Goal: Task Accomplishment & Management: Manage account settings

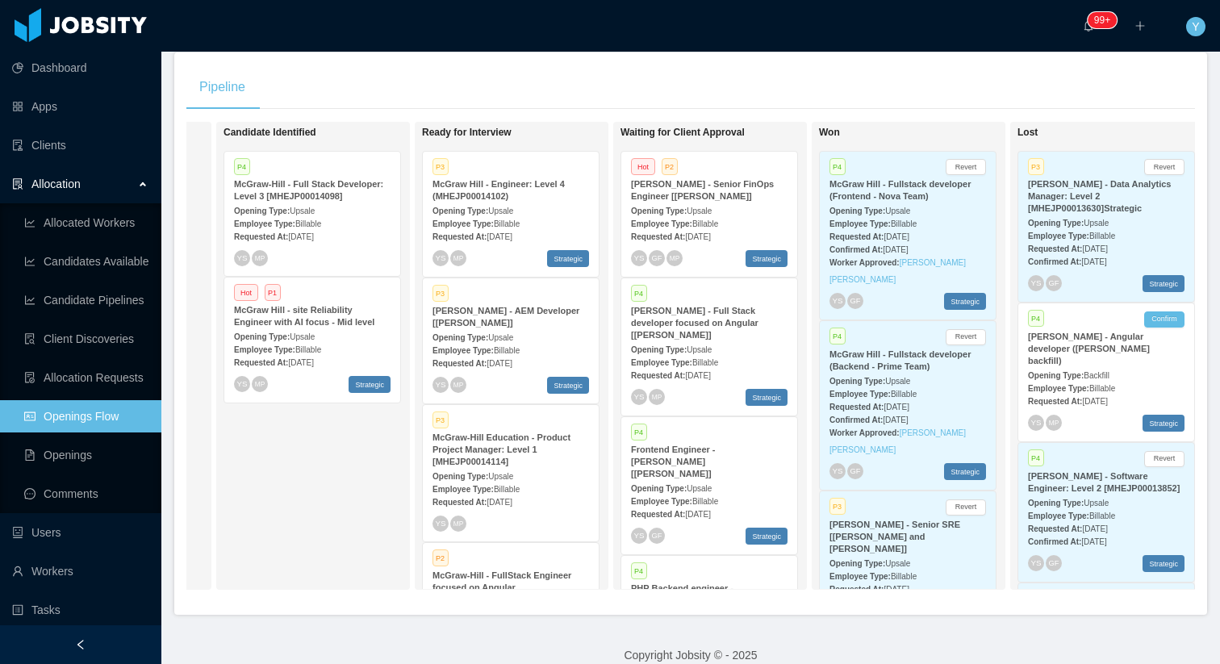
scroll to position [0, 416]
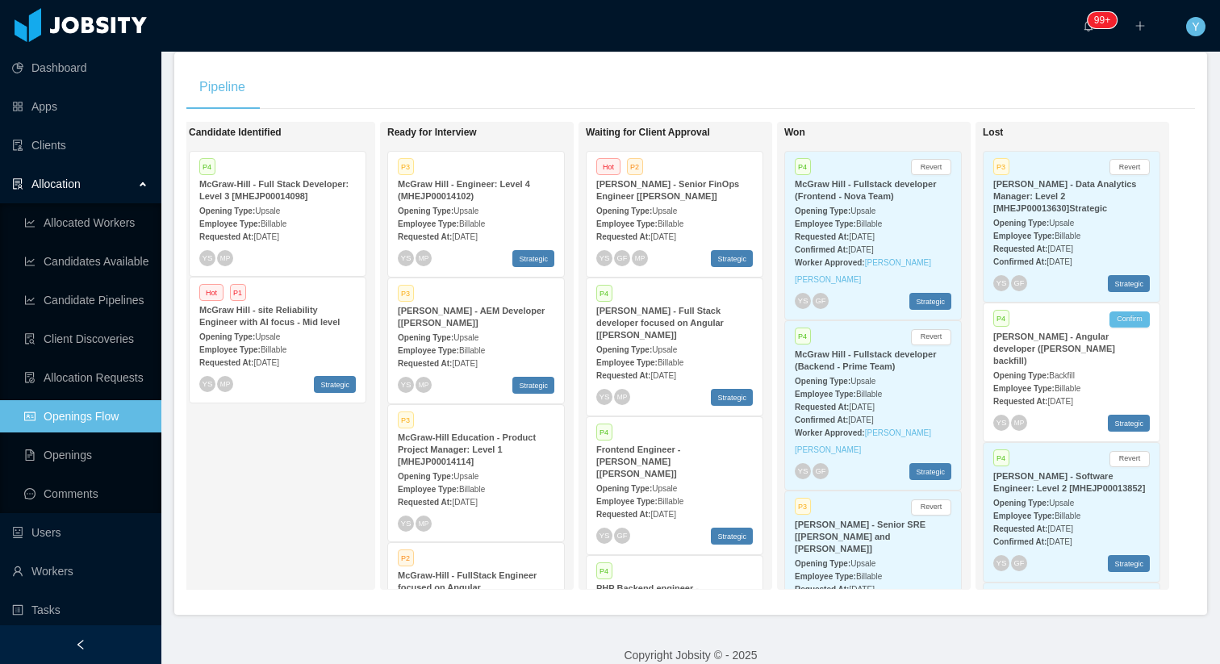
click at [475, 328] on div "[PERSON_NAME] - AEM Developer [[PERSON_NAME]]" at bounding box center [476, 317] width 157 height 24
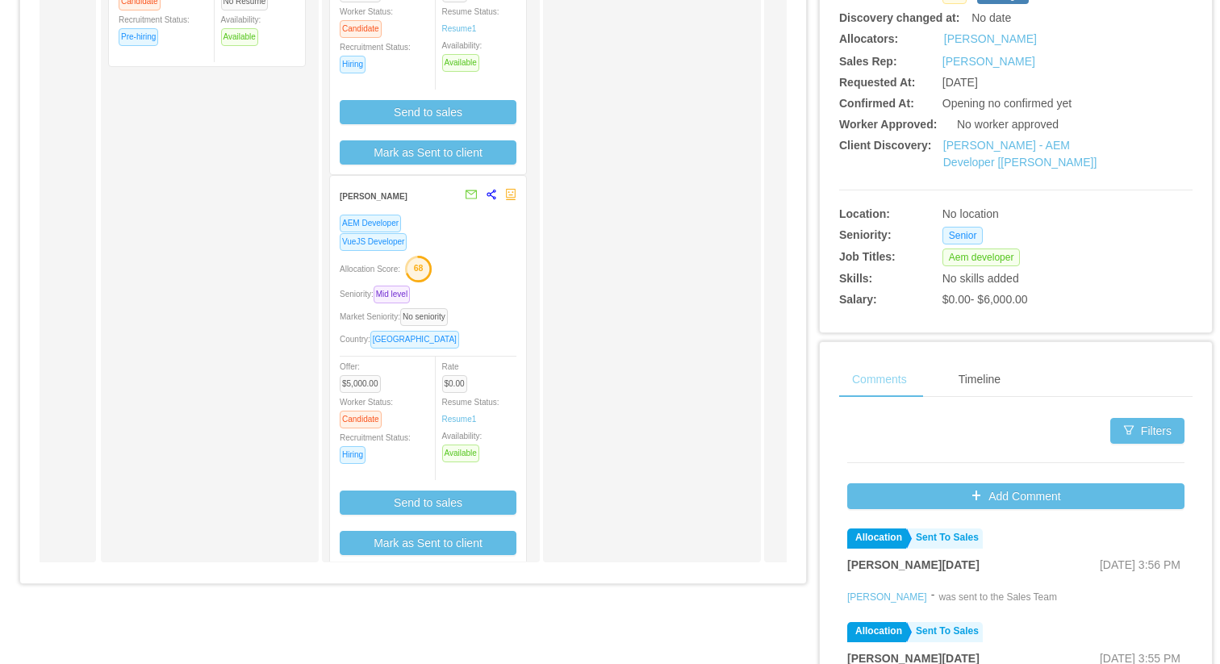
scroll to position [0, 176]
click at [509, 279] on div "Allocation Score: 68" at bounding box center [426, 268] width 177 height 26
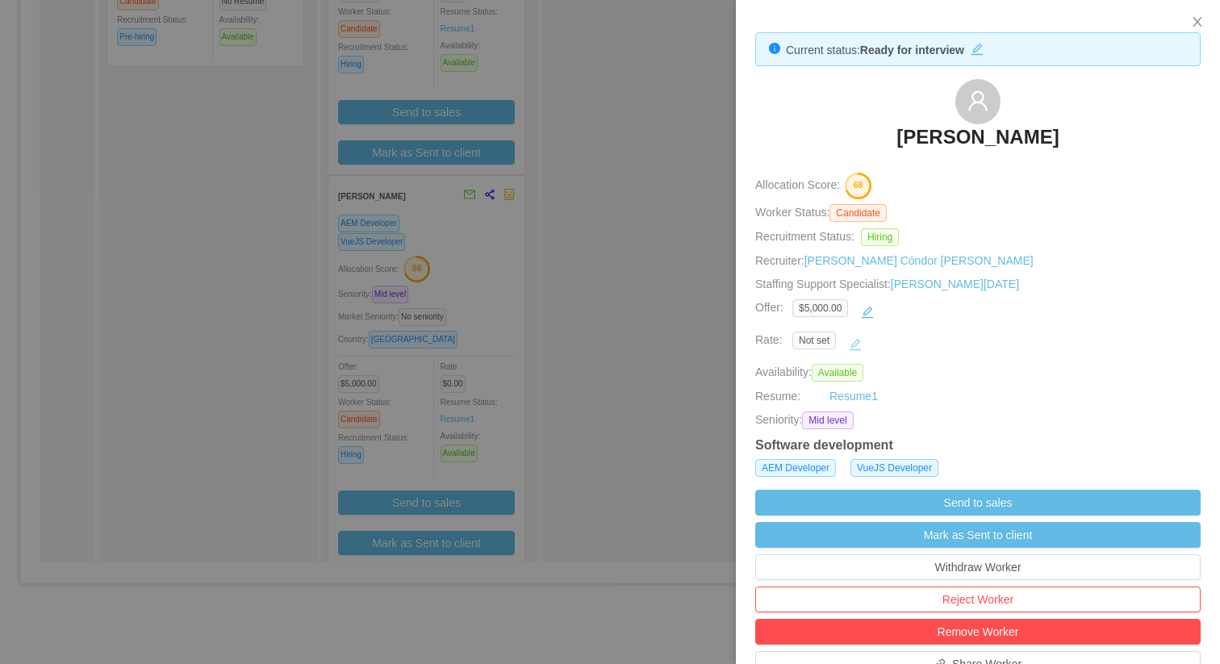
click at [851, 353] on button "button" at bounding box center [856, 345] width 26 height 26
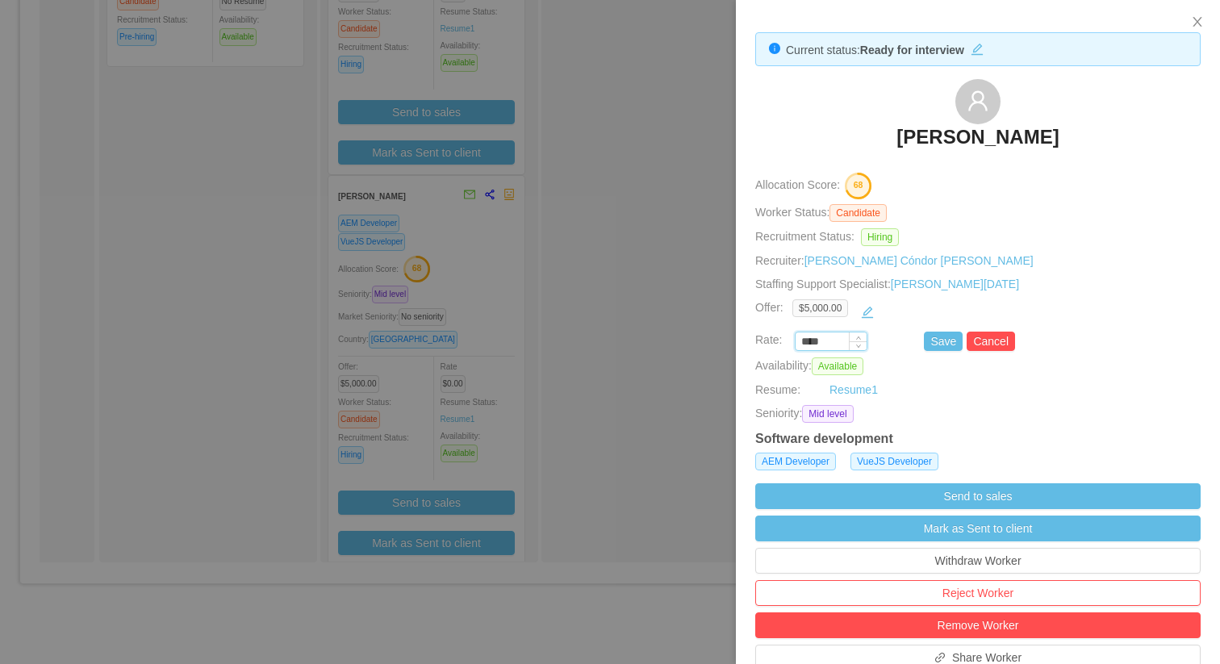
drag, startPoint x: 836, startPoint y: 344, endPoint x: 797, endPoint y: 344, distance: 39.5
click at [797, 344] on input "****" at bounding box center [831, 342] width 71 height 18
paste input "***"
type input "*******"
click at [949, 341] on button "Save" at bounding box center [943, 341] width 39 height 19
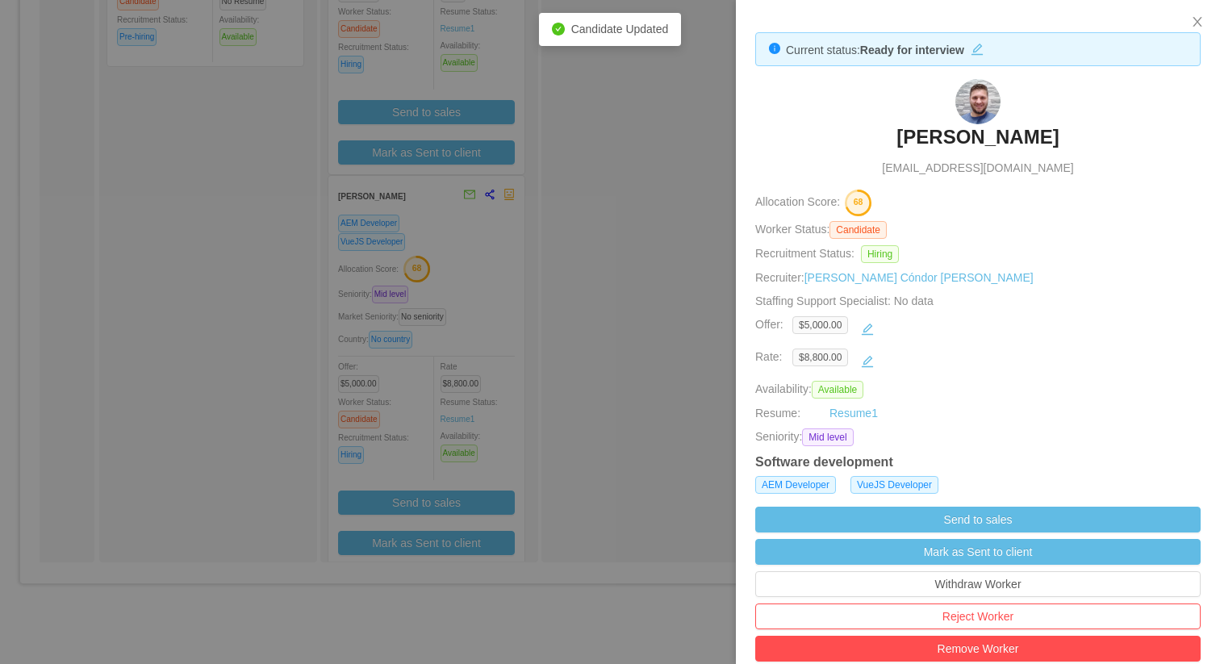
click at [461, 352] on div at bounding box center [610, 332] width 1220 height 664
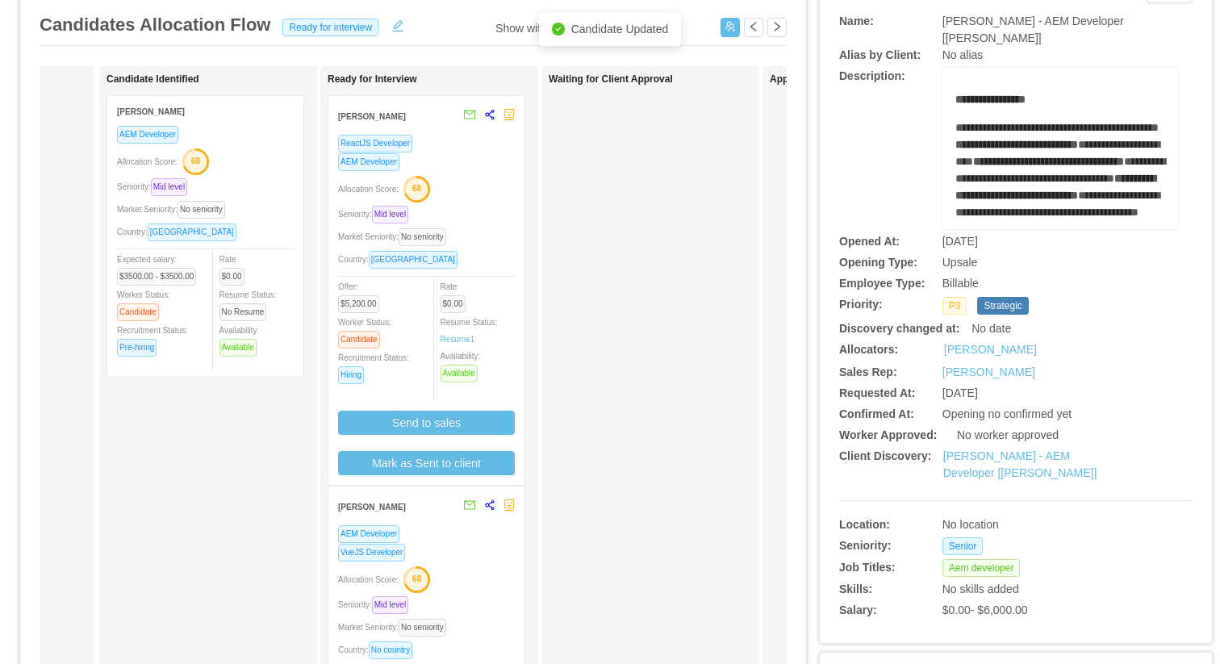
scroll to position [0, 0]
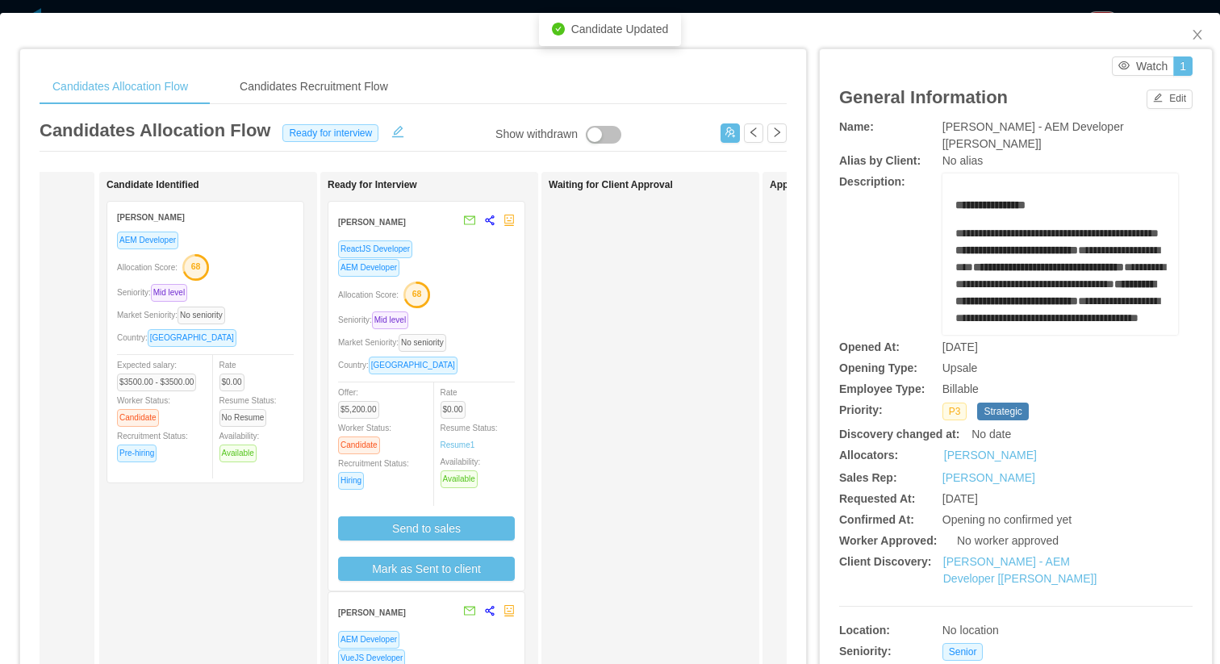
click at [479, 327] on div "Seniority: Mid level" at bounding box center [426, 320] width 177 height 19
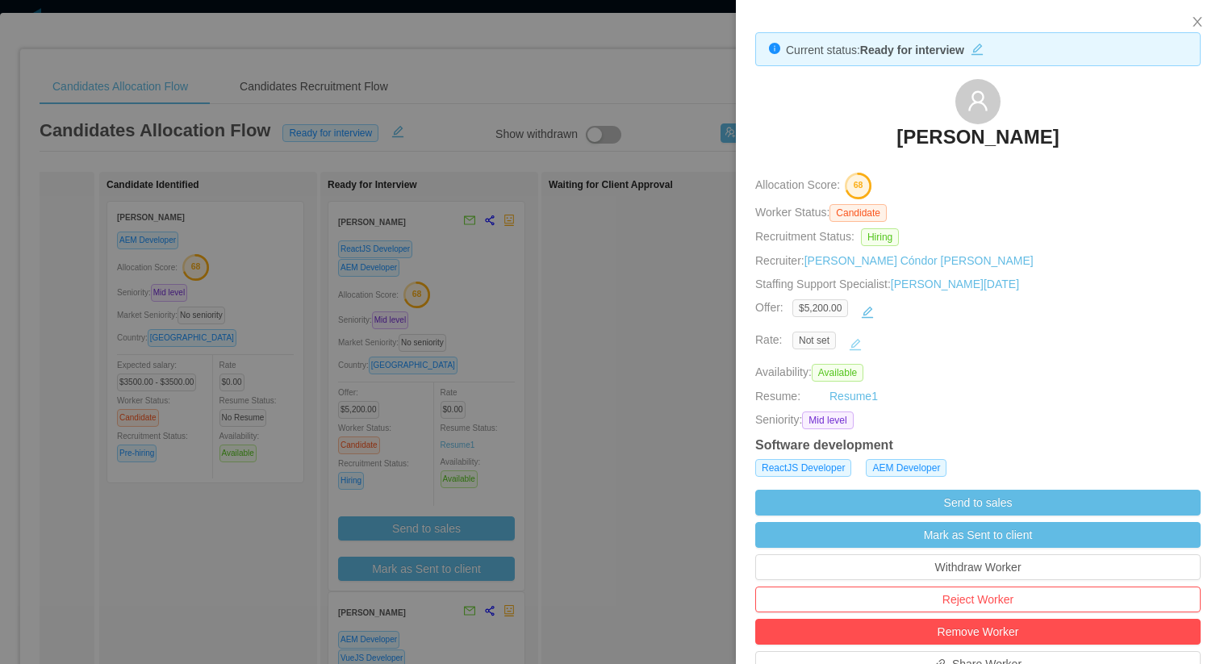
click at [849, 338] on button "button" at bounding box center [856, 345] width 26 height 26
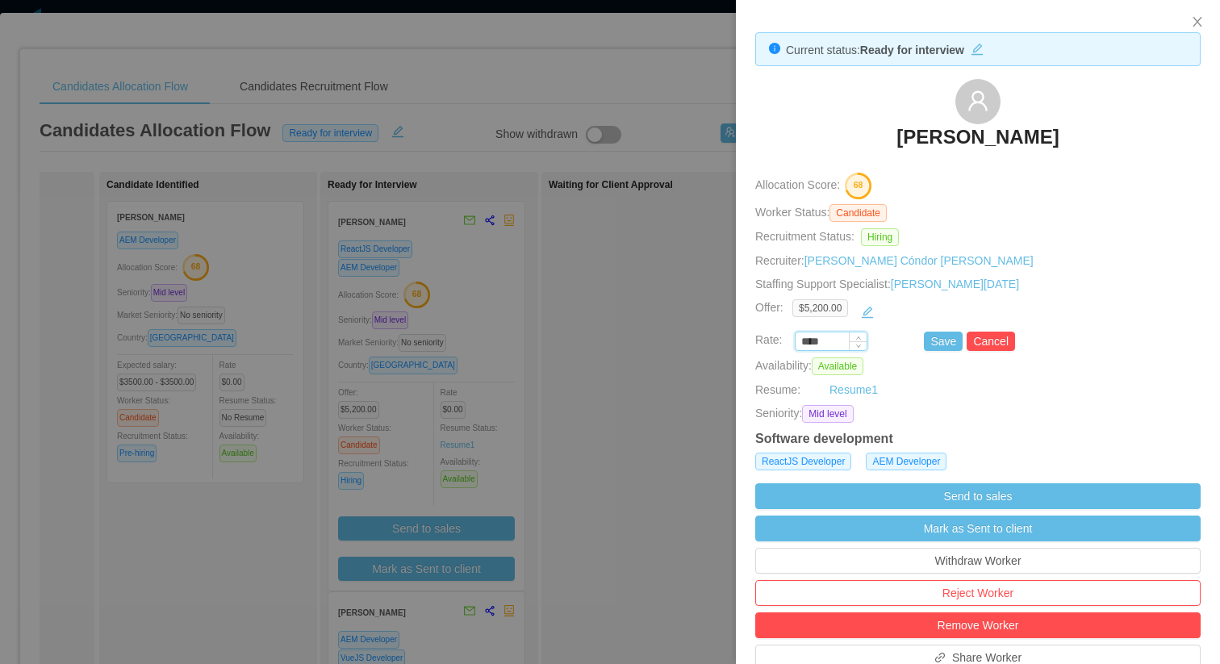
drag, startPoint x: 834, startPoint y: 338, endPoint x: 796, endPoint y: 338, distance: 38.7
click at [797, 338] on input "****" at bounding box center [831, 342] width 71 height 18
paste input "***"
type input "*******"
click at [939, 348] on button "Save" at bounding box center [943, 341] width 39 height 19
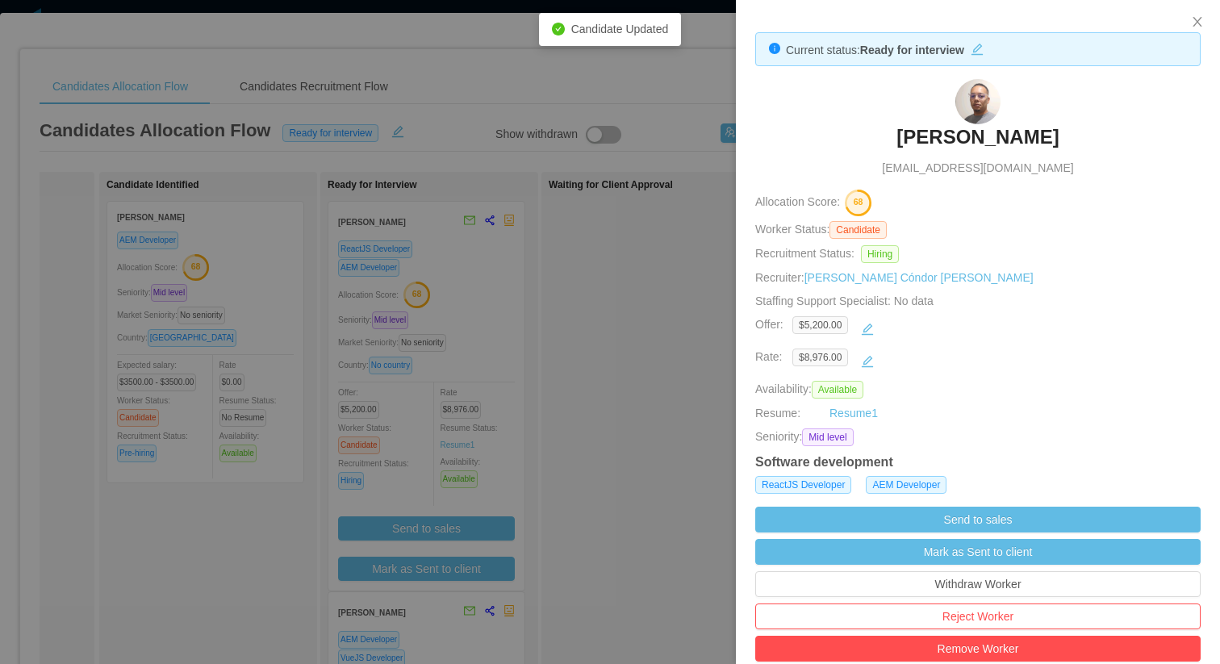
click at [717, 361] on div at bounding box center [610, 332] width 1220 height 664
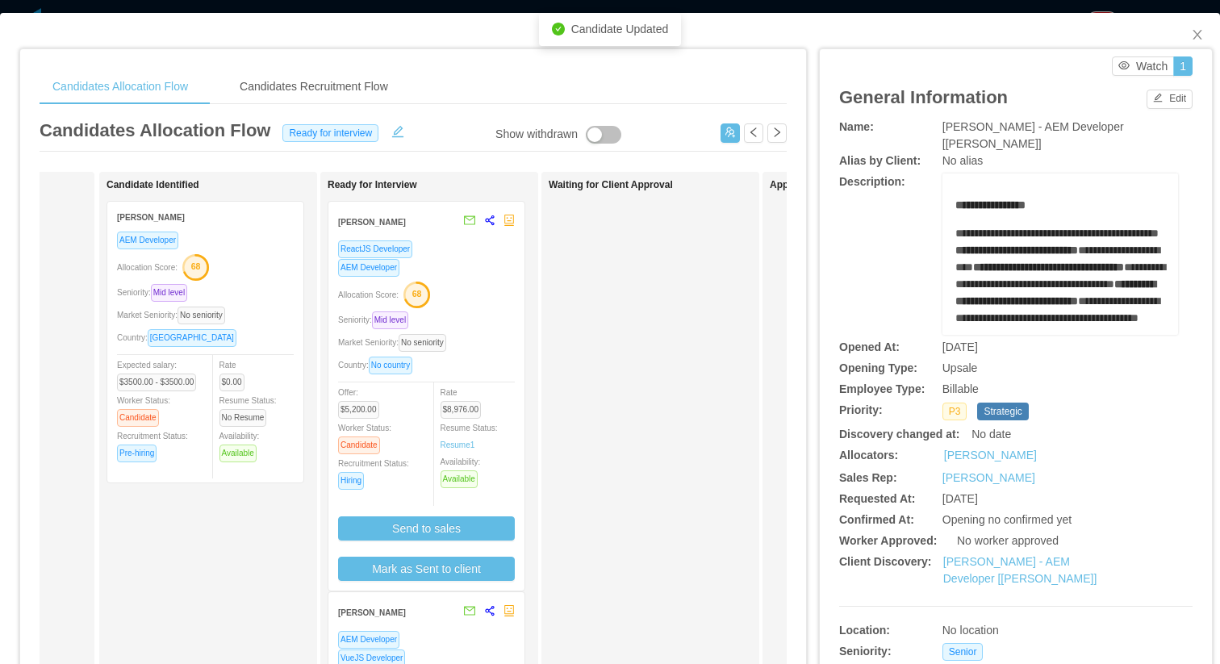
click at [496, 271] on div "AEM Developer" at bounding box center [426, 267] width 177 height 19
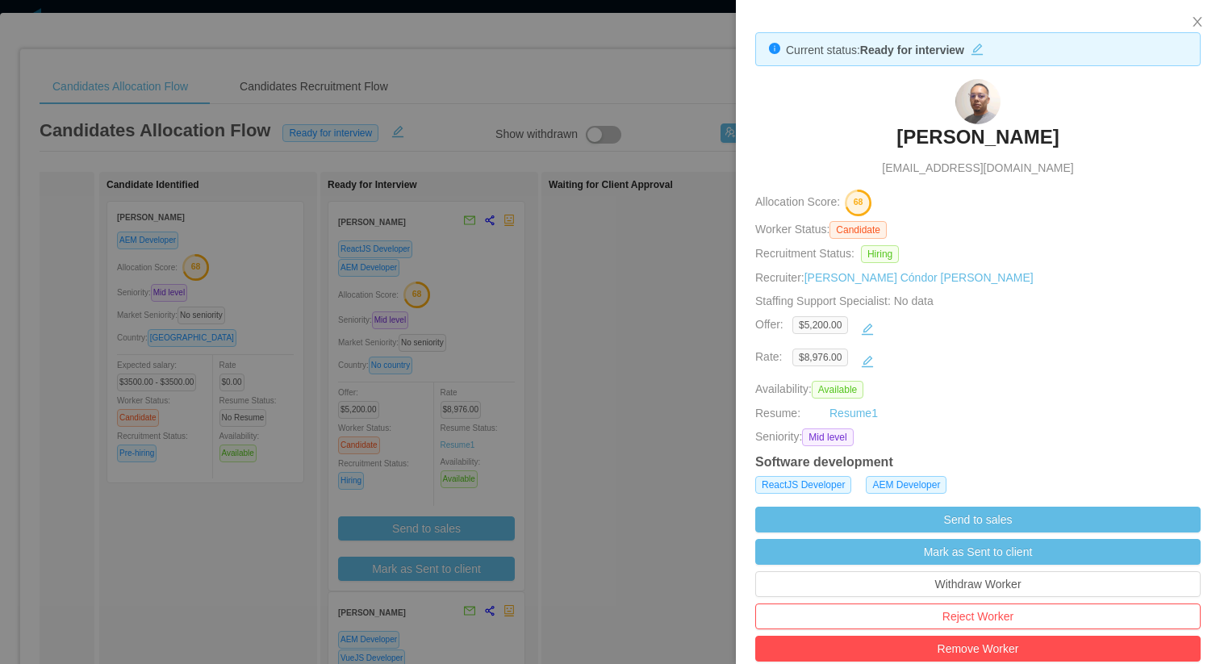
click at [989, 139] on h3 "Denis Hurtado" at bounding box center [978, 137] width 162 height 26
click at [663, 272] on div at bounding box center [610, 332] width 1220 height 664
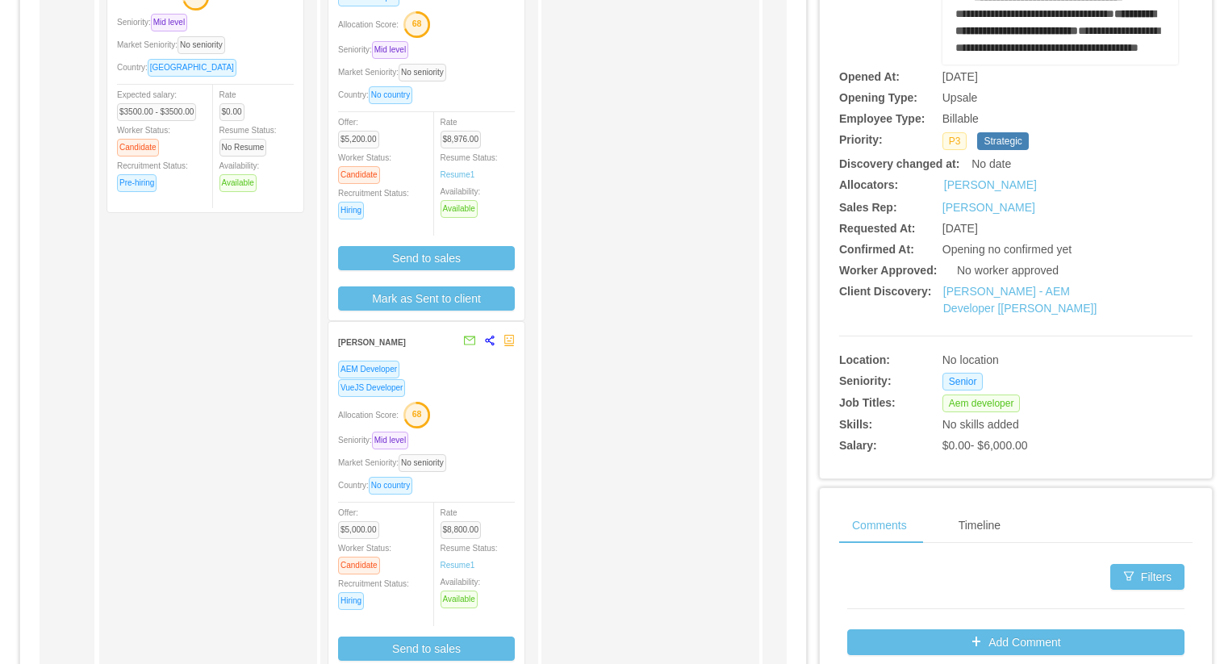
scroll to position [285, 0]
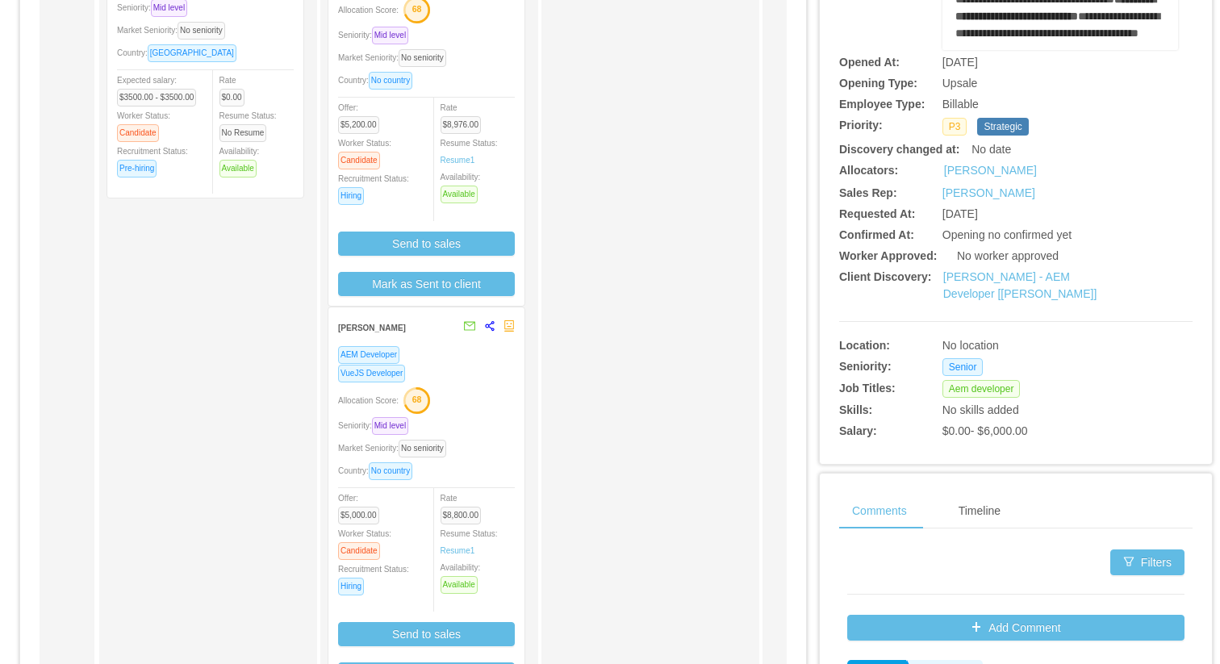
click at [485, 409] on div "Allocation Score: 68" at bounding box center [426, 400] width 177 height 26
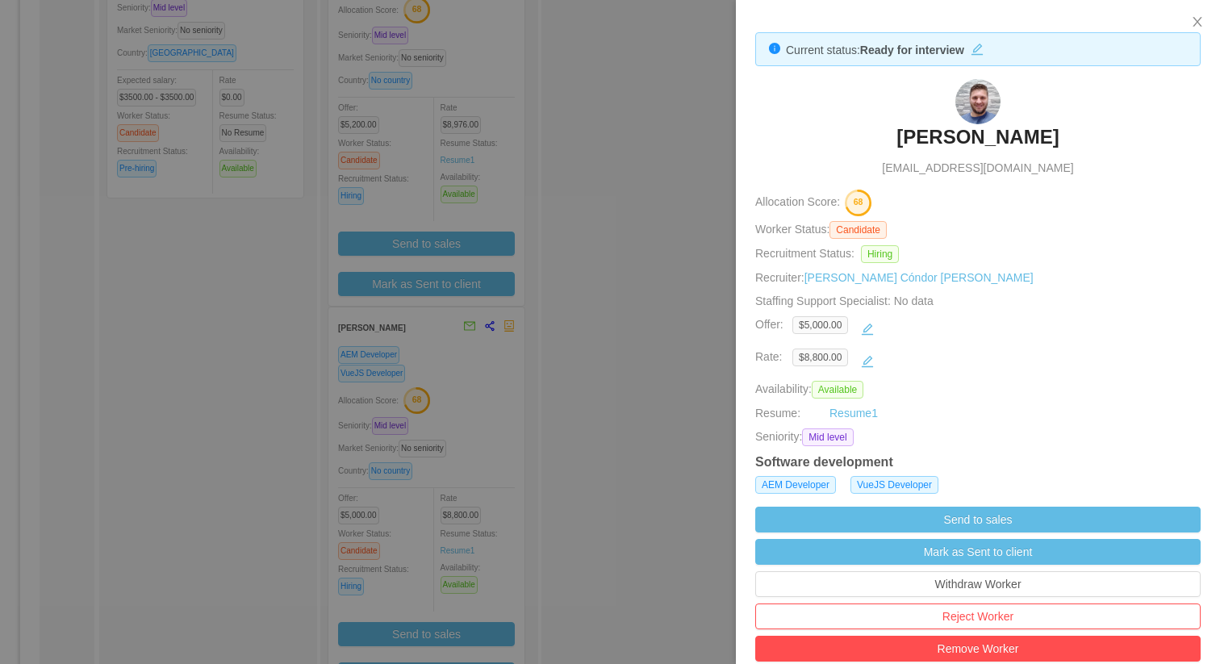
click at [943, 128] on h3 "[PERSON_NAME]" at bounding box center [978, 137] width 162 height 26
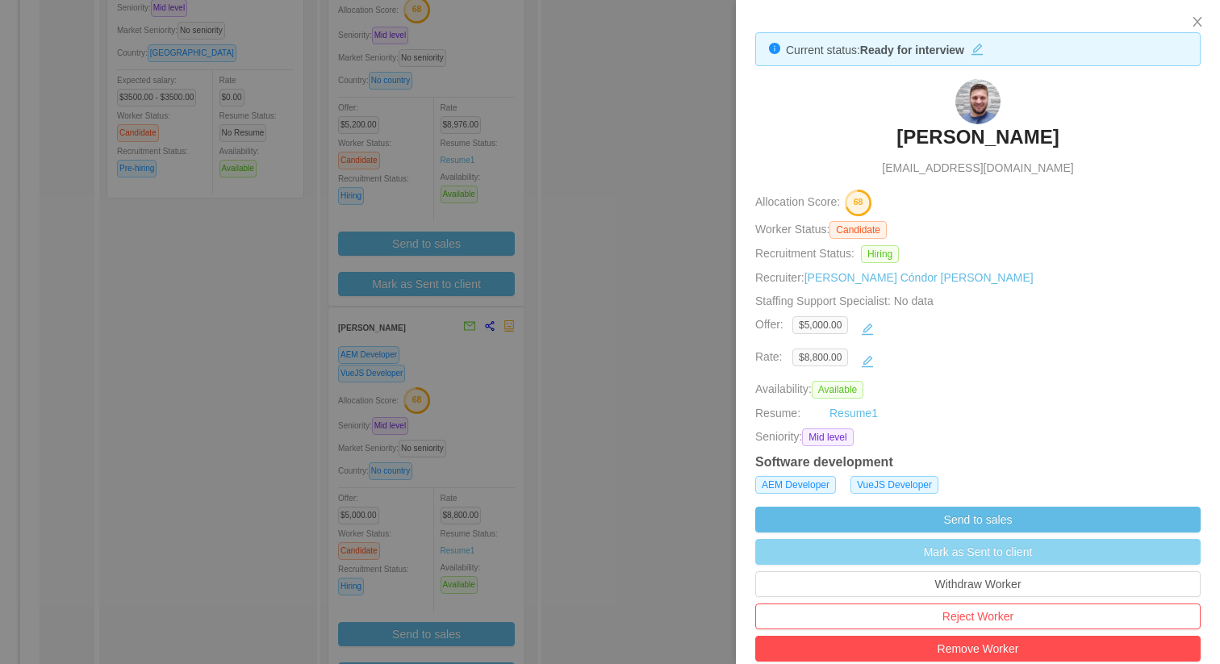
click at [942, 553] on button "Mark as Sent to client" at bounding box center [977, 552] width 445 height 26
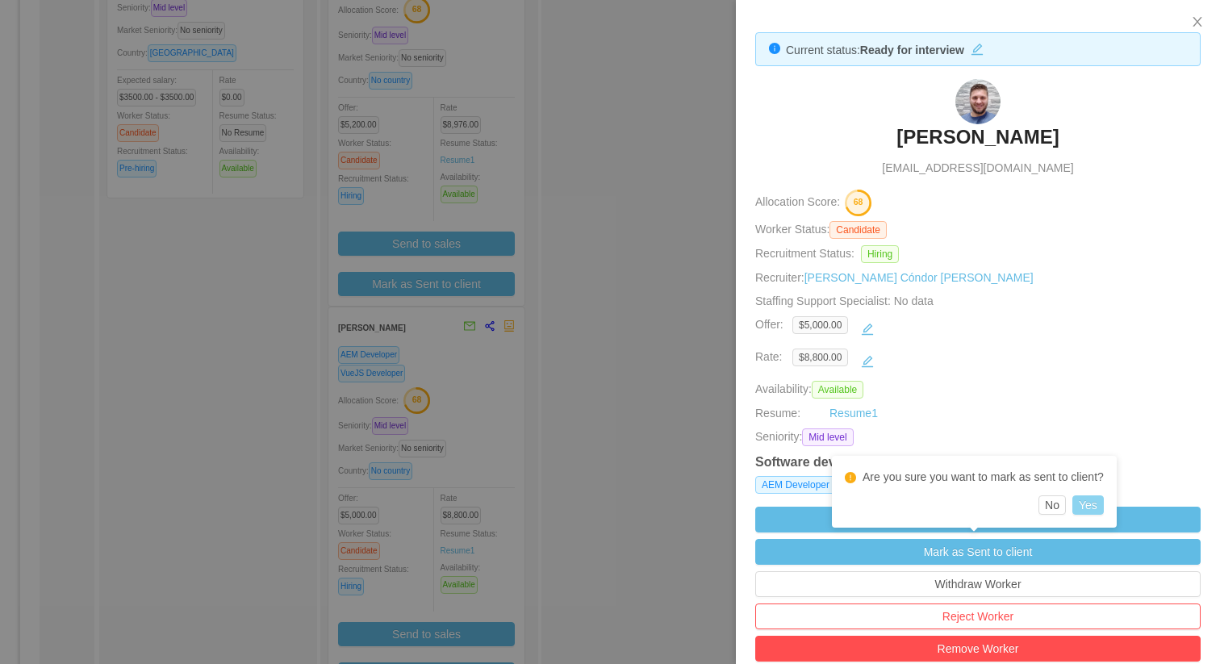
click at [1104, 506] on button "Yes" at bounding box center [1088, 505] width 31 height 19
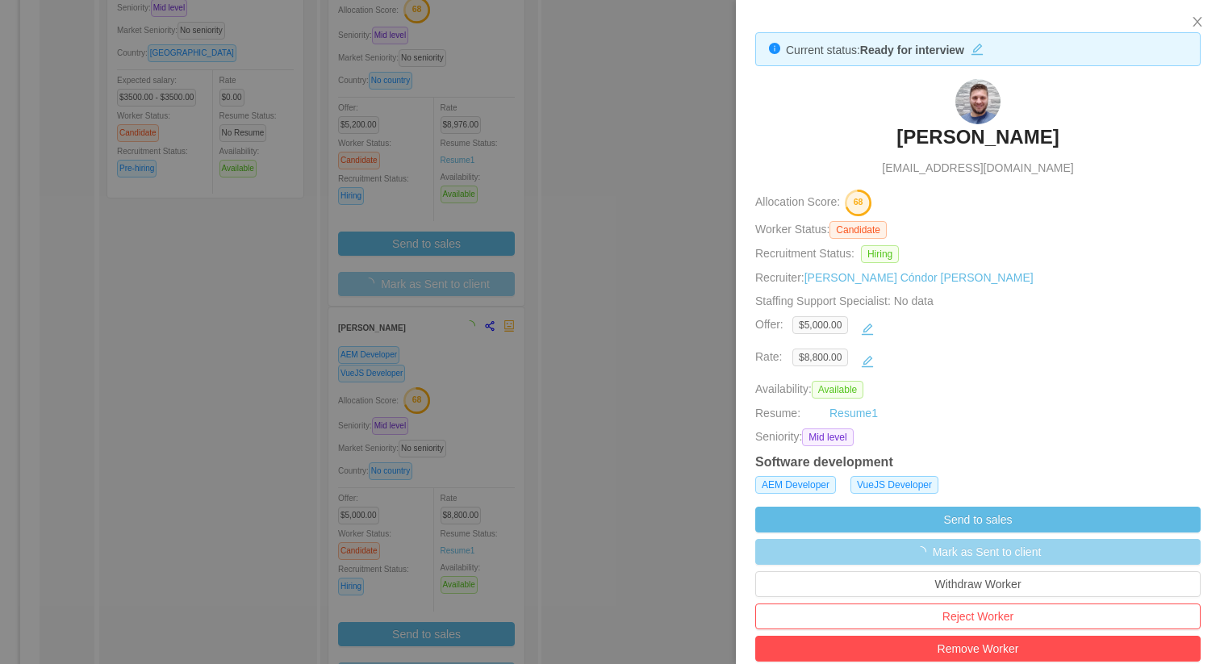
click at [602, 561] on div at bounding box center [610, 332] width 1220 height 664
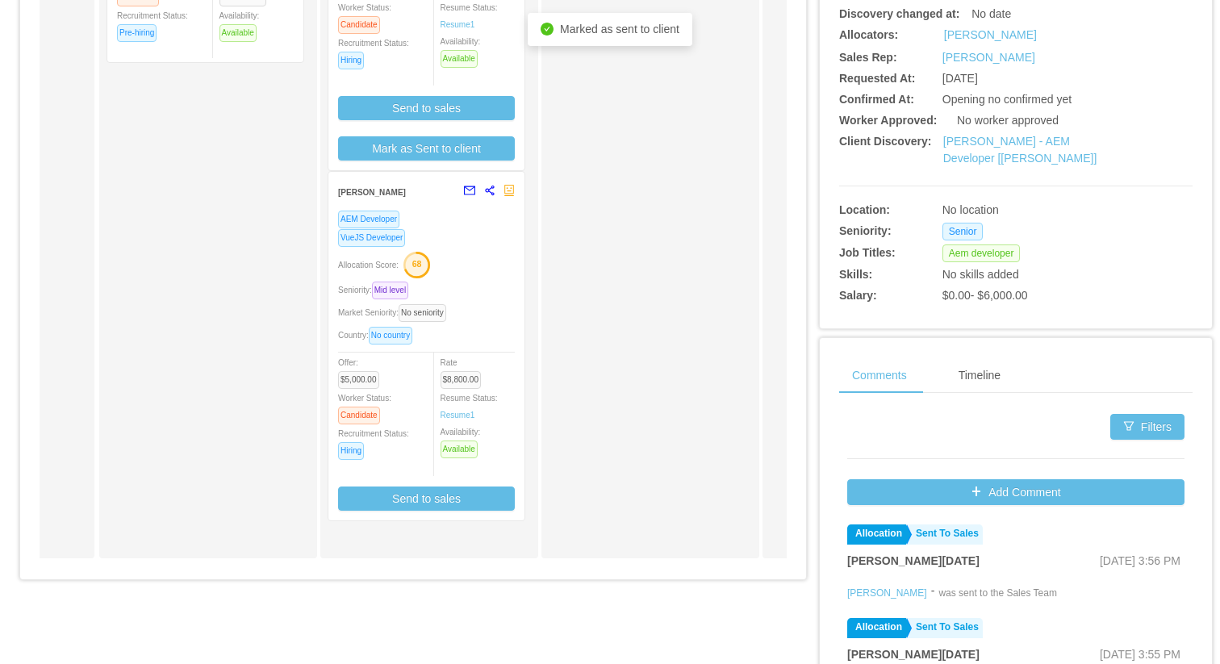
scroll to position [307, 0]
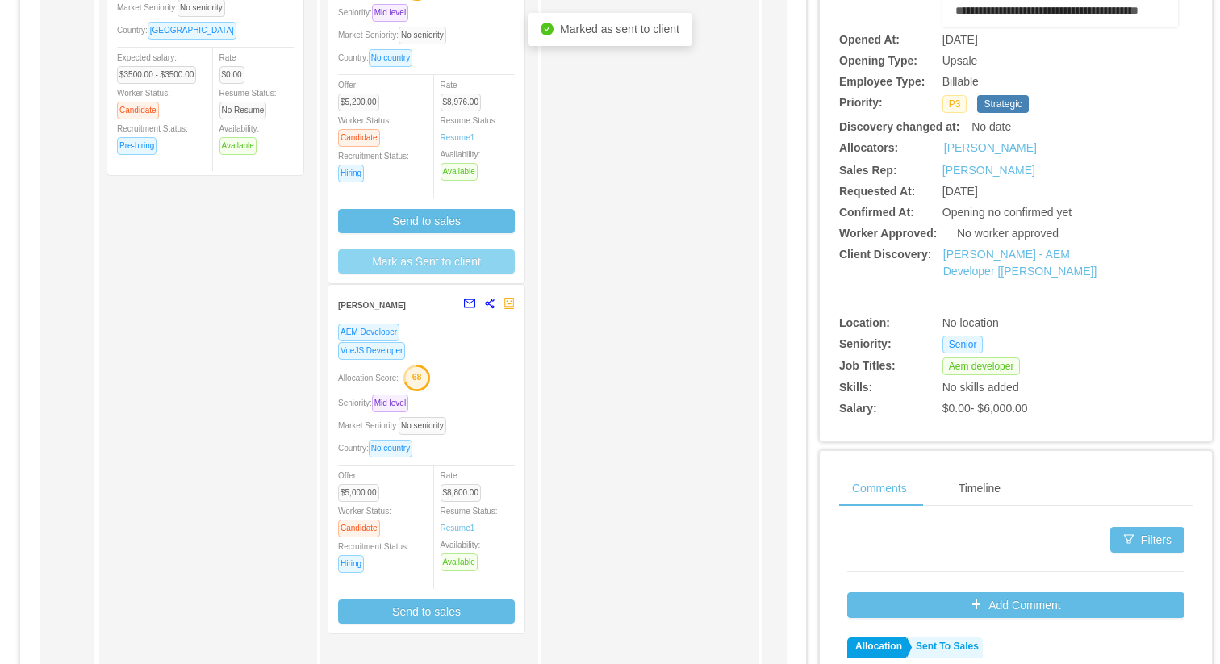
click at [470, 251] on button "Mark as Sent to client" at bounding box center [426, 261] width 177 height 24
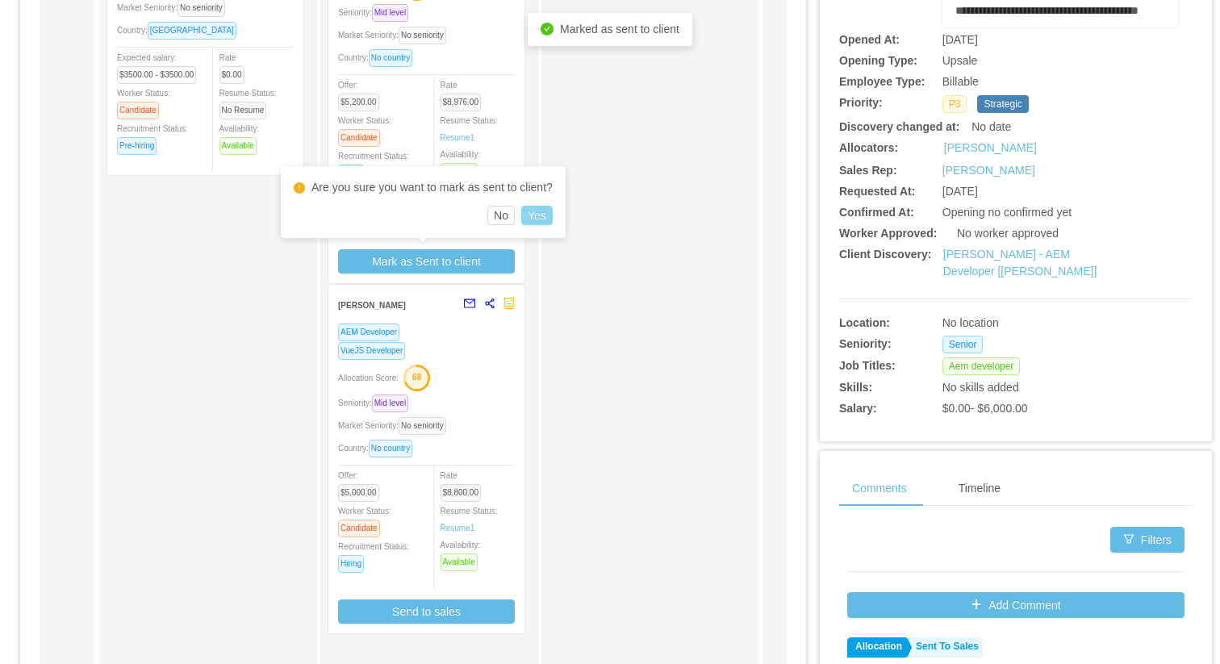
click at [539, 215] on button "Yes" at bounding box center [536, 215] width 31 height 19
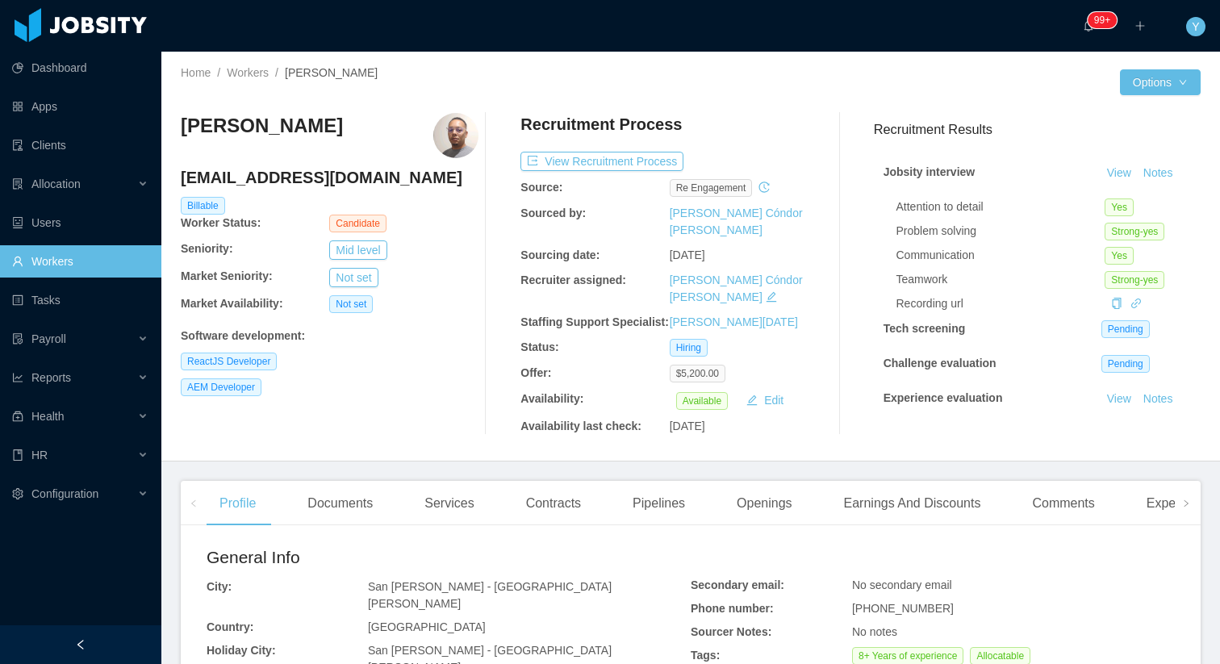
click at [770, 500] on div "Openings" at bounding box center [765, 503] width 82 height 45
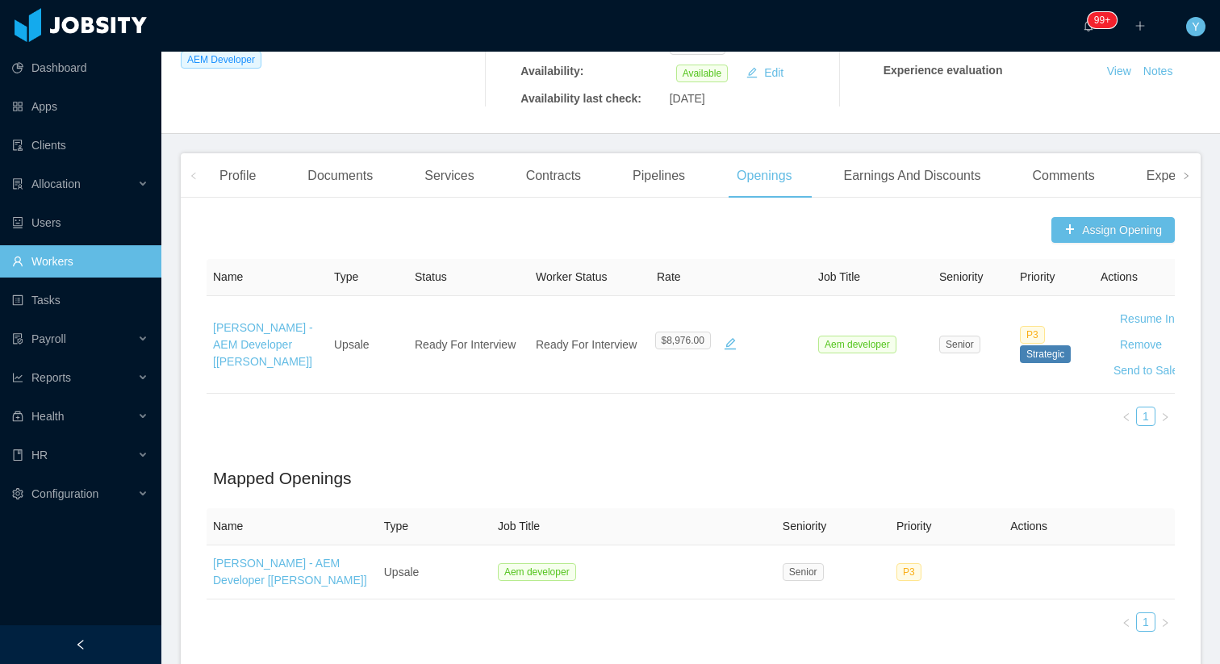
scroll to position [332, 0]
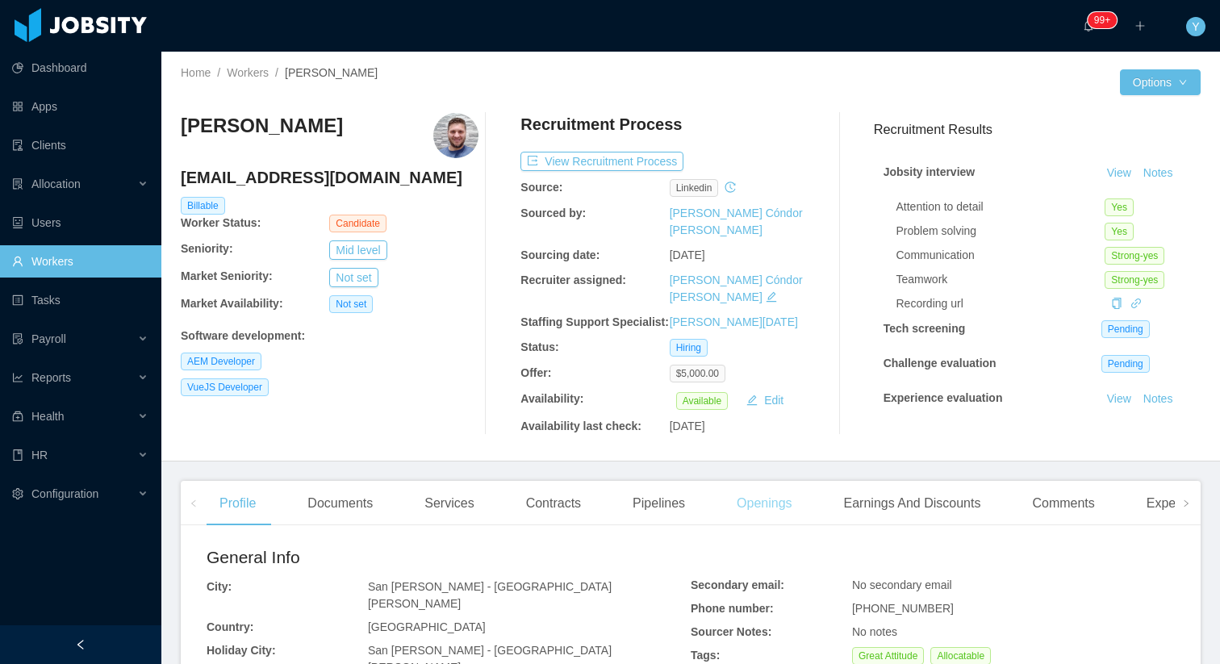
click at [785, 496] on div "Openings" at bounding box center [765, 503] width 82 height 45
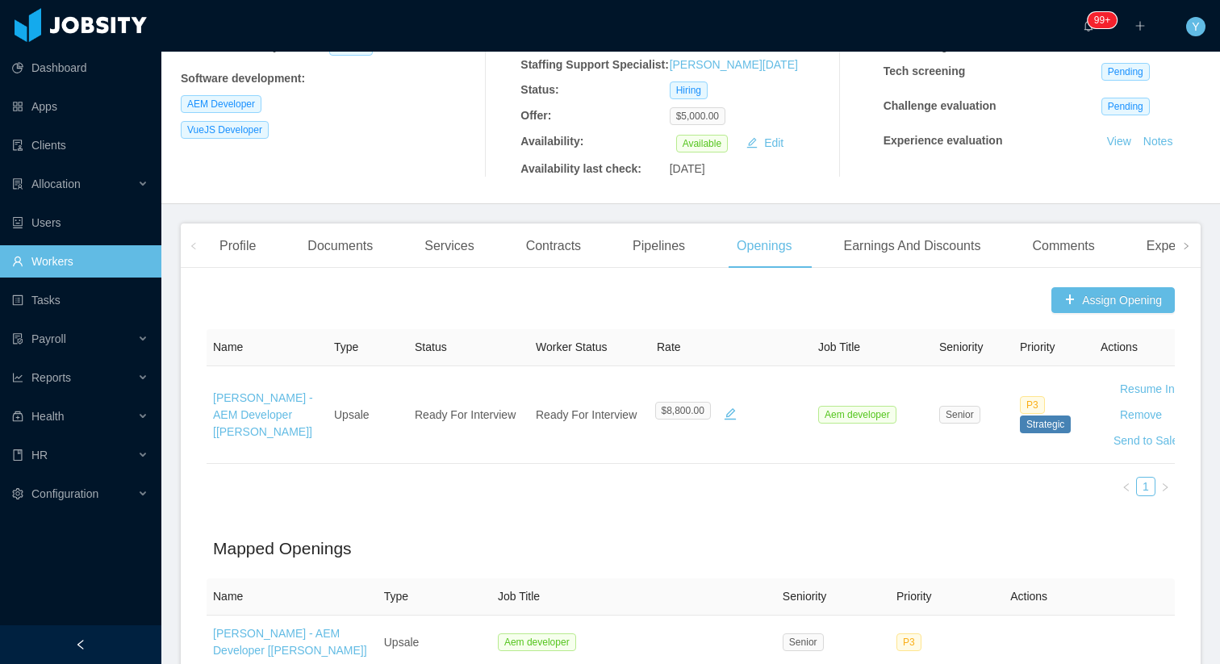
scroll to position [262, 0]
